Goal: Task Accomplishment & Management: Use online tool/utility

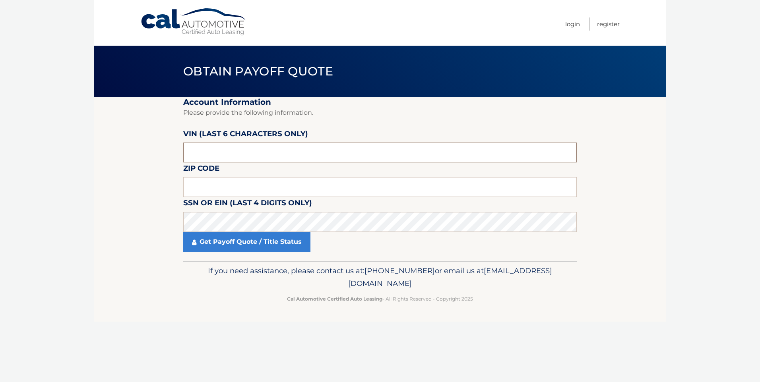
click at [228, 145] on input "text" at bounding box center [380, 153] width 394 height 20
type input "025771"
click at [215, 186] on input "text" at bounding box center [380, 187] width 394 height 20
type input "11219"
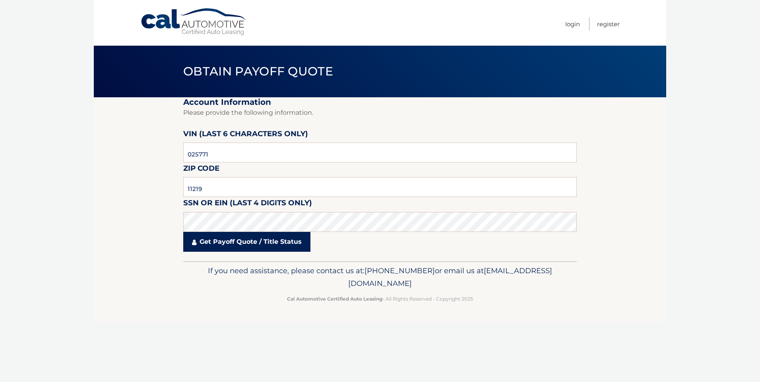
click at [224, 240] on link "Get Payoff Quote / Title Status" at bounding box center [246, 242] width 127 height 20
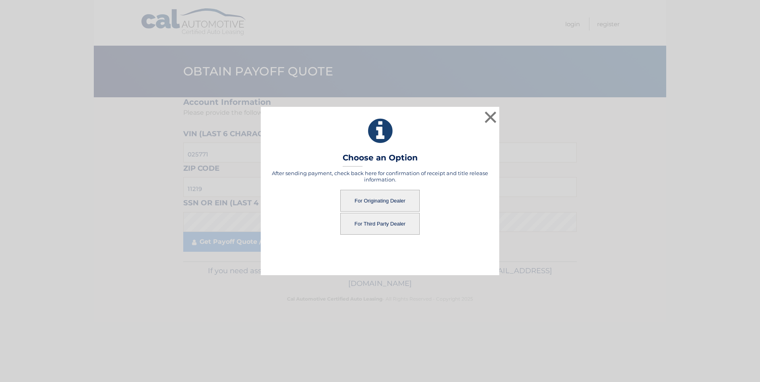
click at [364, 201] on button "For Originating Dealer" at bounding box center [379, 201] width 79 height 22
click at [373, 196] on button "For Originating Dealer" at bounding box center [379, 201] width 79 height 22
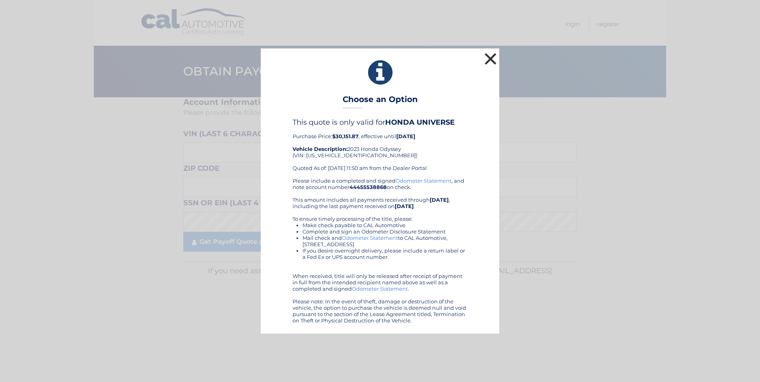
click at [493, 58] on button "×" at bounding box center [491, 59] width 16 height 16
